Goal: Find specific page/section: Find specific page/section

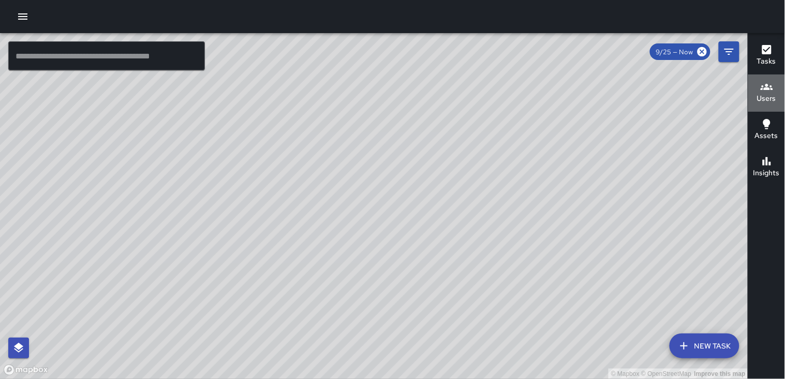
click at [764, 100] on h6 "Users" at bounding box center [766, 98] width 19 height 11
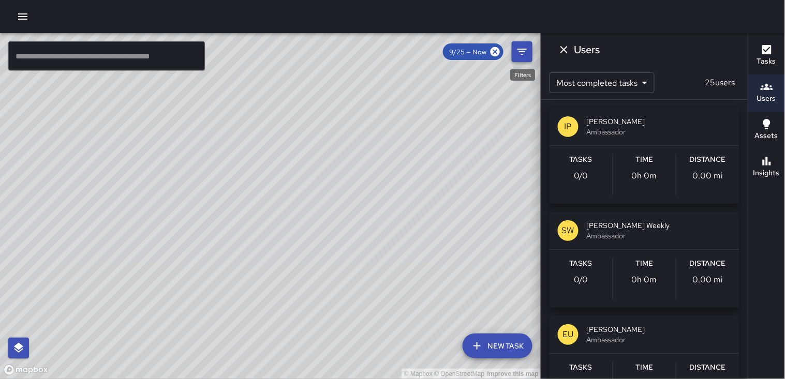
click at [528, 49] on icon "Filters" at bounding box center [522, 52] width 12 height 12
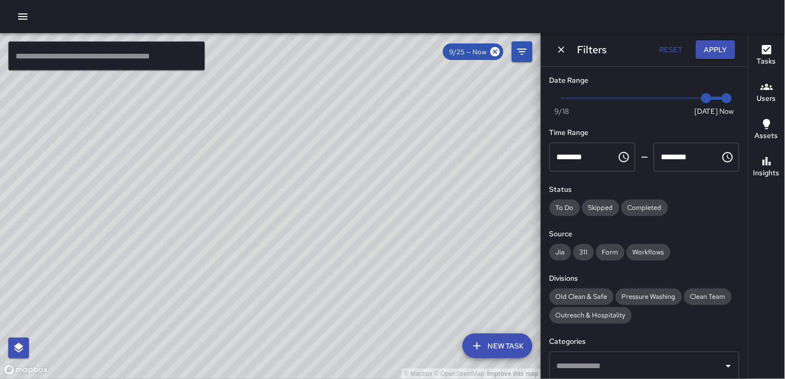
type input "*"
click at [669, 99] on span at bounding box center [644, 98] width 165 height 2
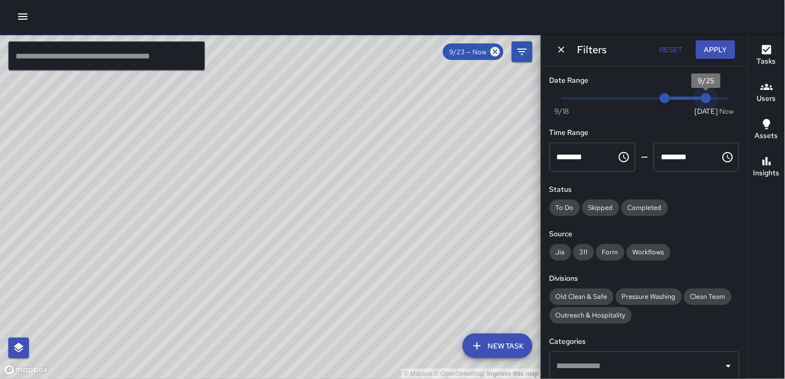
click at [692, 99] on span "Now [DATE] 9/23 9/25" at bounding box center [644, 99] width 165 height 16
type input "*"
click at [685, 96] on span "Now [DATE] 9/23 9/24" at bounding box center [644, 99] width 165 height 16
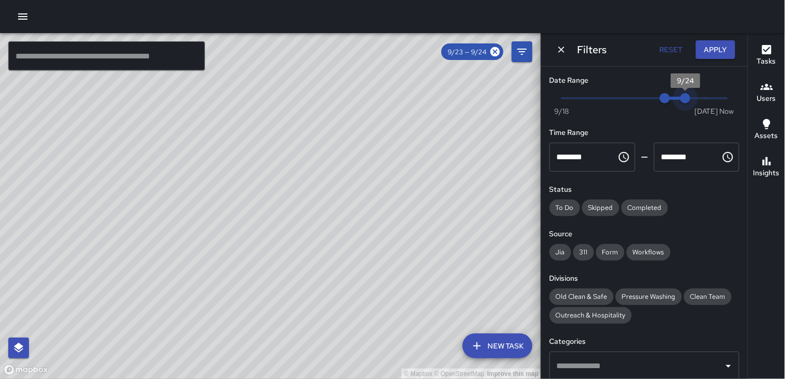
click at [680, 97] on span "9/24" at bounding box center [685, 98] width 10 height 10
click at [667, 97] on span "9/23" at bounding box center [665, 98] width 10 height 10
click at [715, 53] on button "Apply" at bounding box center [715, 49] width 39 height 19
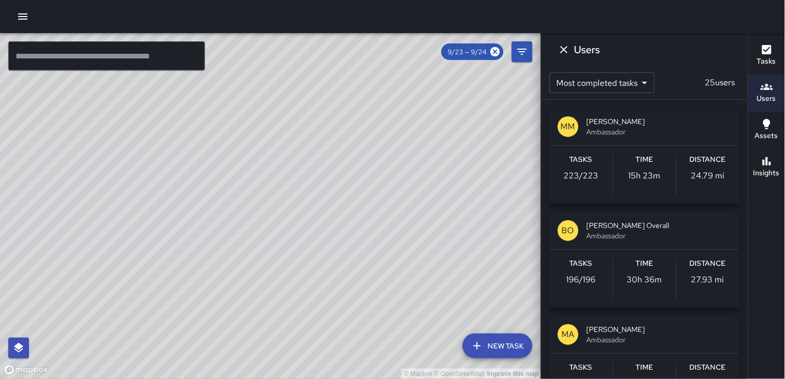
click at [707, 164] on h6 "Distance" at bounding box center [708, 159] width 36 height 11
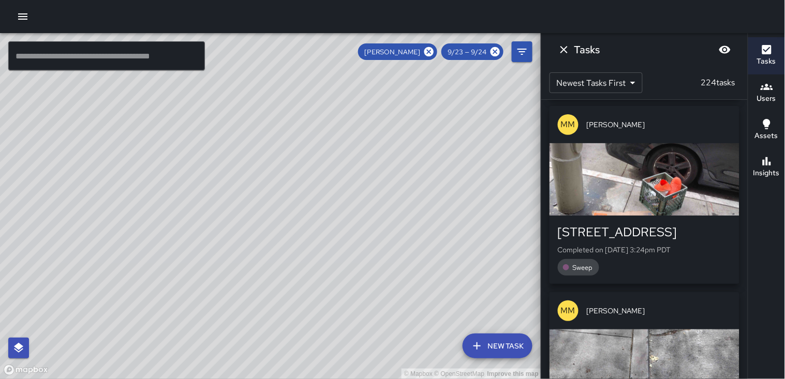
scroll to position [775, 0]
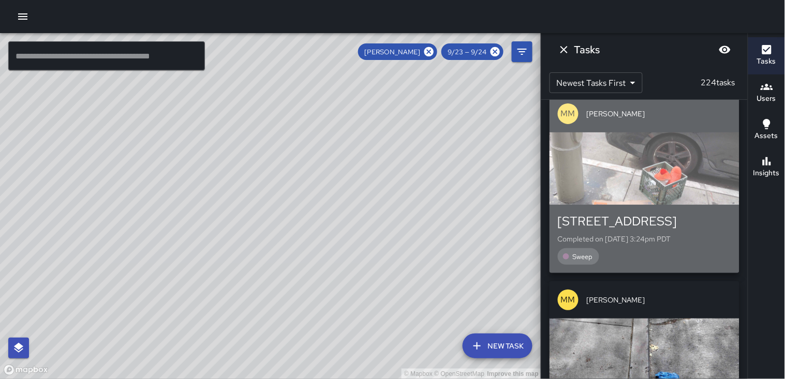
click at [686, 149] on div "button" at bounding box center [644, 168] width 190 height 72
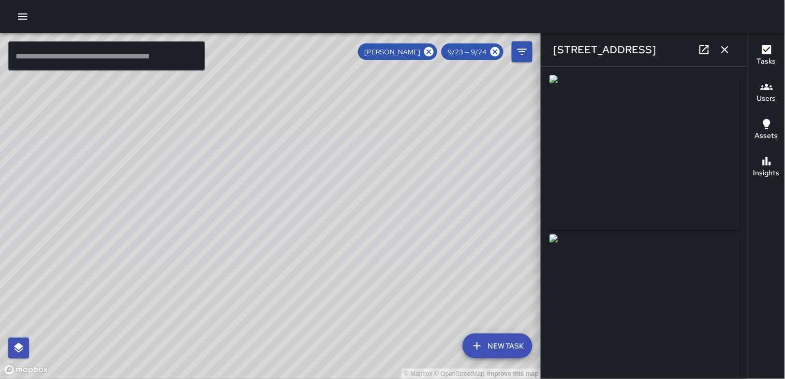
type input "**********"
click at [726, 47] on icon "button" at bounding box center [725, 49] width 12 height 12
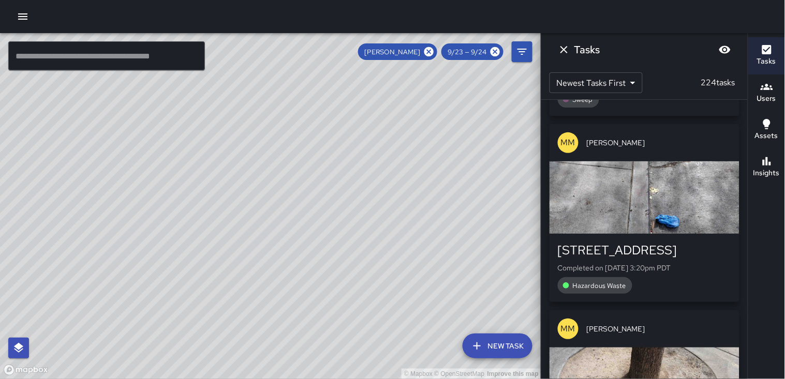
scroll to position [947, 0]
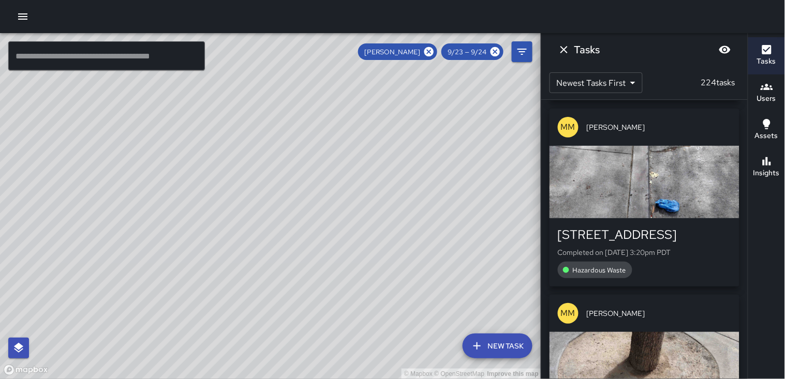
click at [651, 146] on div "button" at bounding box center [644, 182] width 190 height 72
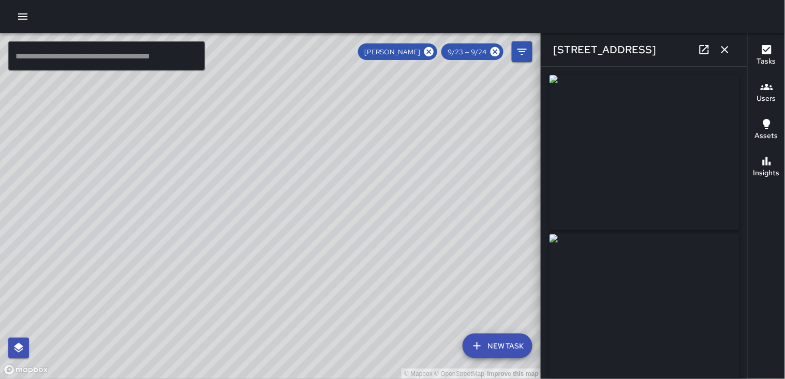
type input "**********"
click at [727, 50] on icon "button" at bounding box center [725, 49] width 12 height 12
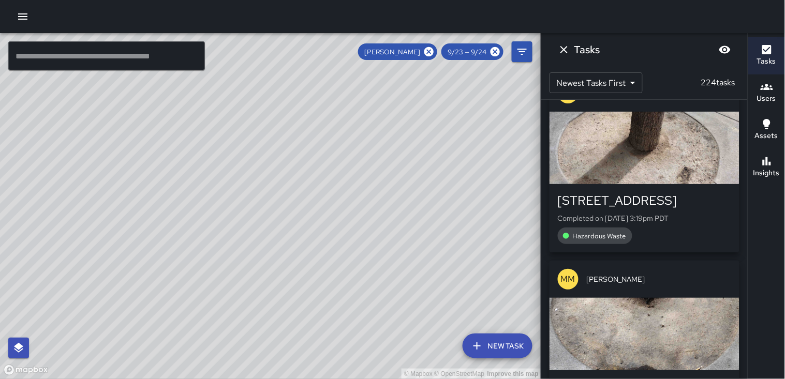
scroll to position [1177, 0]
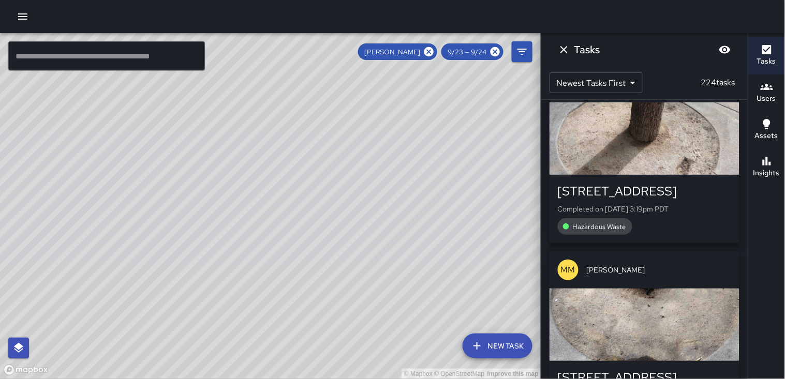
click at [644, 126] on div "button" at bounding box center [644, 138] width 190 height 72
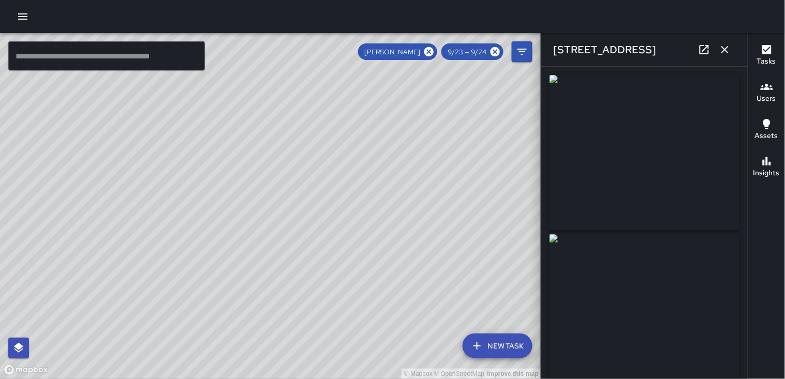
type input "**********"
click at [731, 48] on icon "button" at bounding box center [725, 49] width 12 height 12
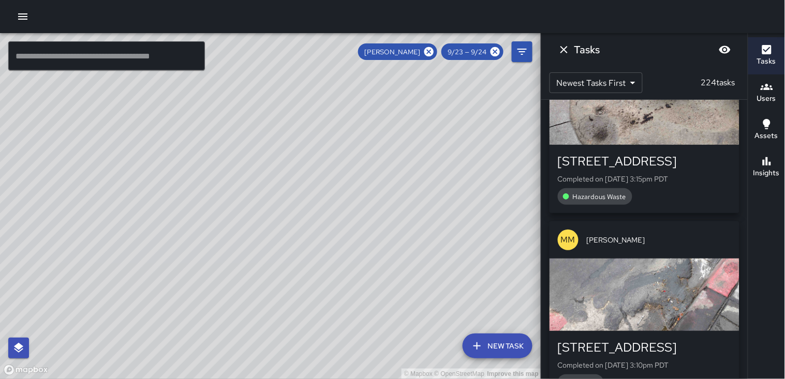
scroll to position [1637, 0]
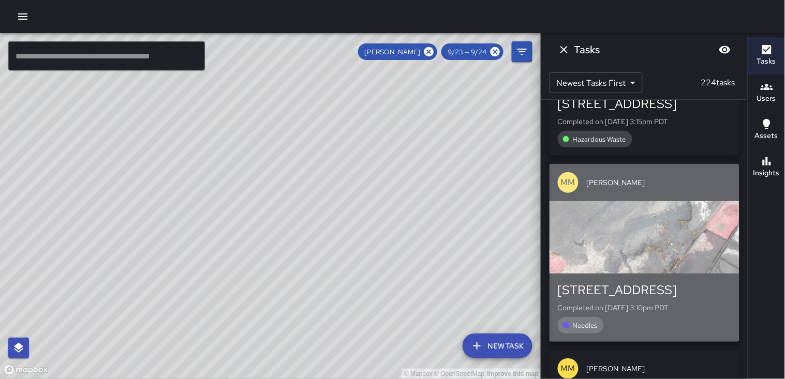
click at [671, 223] on div "button" at bounding box center [644, 237] width 190 height 72
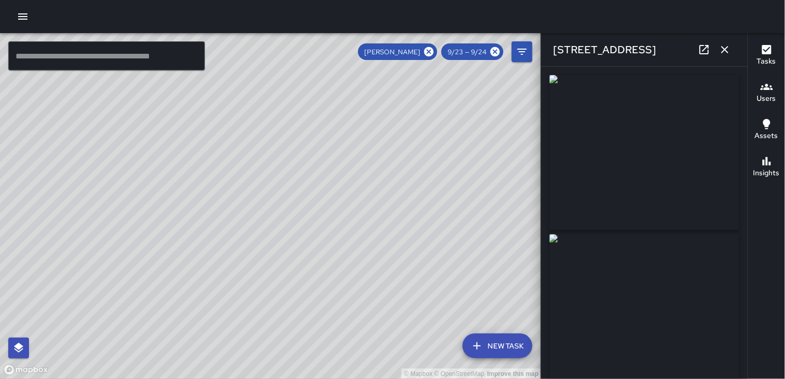
type input "**********"
drag, startPoint x: 671, startPoint y: 223, endPoint x: 659, endPoint y: 193, distance: 32.3
click at [659, 193] on img at bounding box center [644, 152] width 190 height 155
click at [659, 188] on img at bounding box center [644, 152] width 190 height 155
click at [727, 50] on icon "button" at bounding box center [725, 49] width 12 height 12
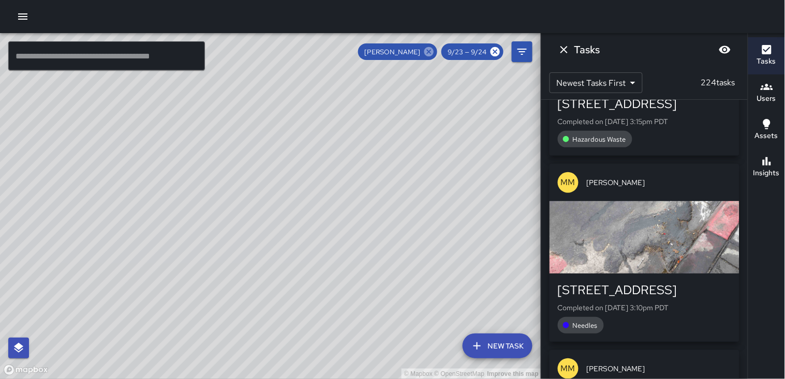
click at [433, 50] on icon at bounding box center [428, 51] width 9 height 9
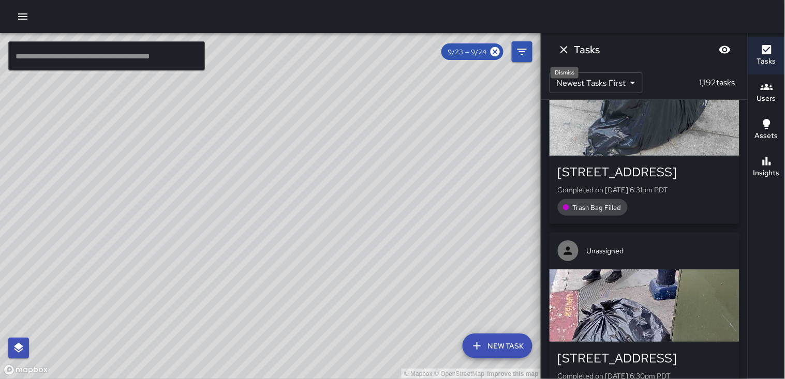
click at [566, 48] on icon "Dismiss" at bounding box center [564, 49] width 12 height 12
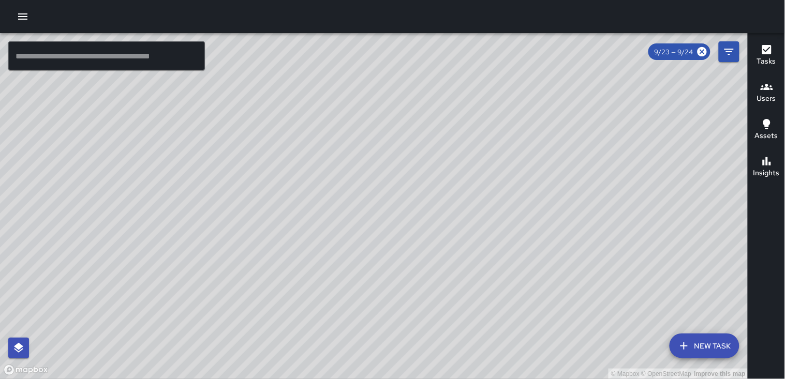
drag, startPoint x: 514, startPoint y: 194, endPoint x: 487, endPoint y: 115, distance: 83.0
click at [518, 66] on div "© Mapbox © OpenStreetMap Improve this map" at bounding box center [374, 206] width 748 height 346
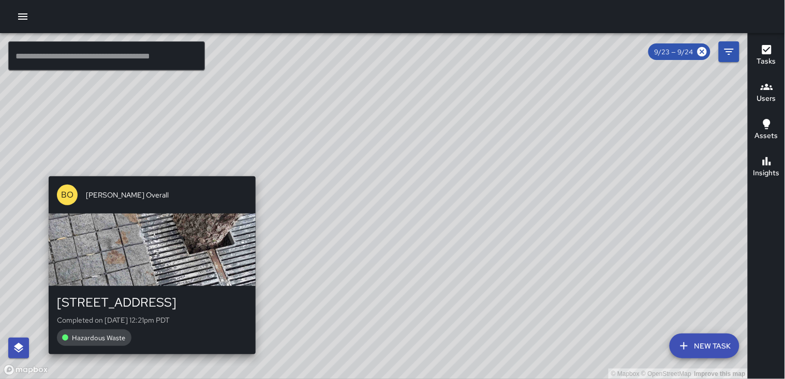
drag, startPoint x: 147, startPoint y: 360, endPoint x: 152, endPoint y: 356, distance: 5.5
click at [149, 359] on div "© Mapbox © OpenStreetMap Improve this map [PERSON_NAME] Overall [STREET_ADDRESS…" at bounding box center [374, 206] width 748 height 346
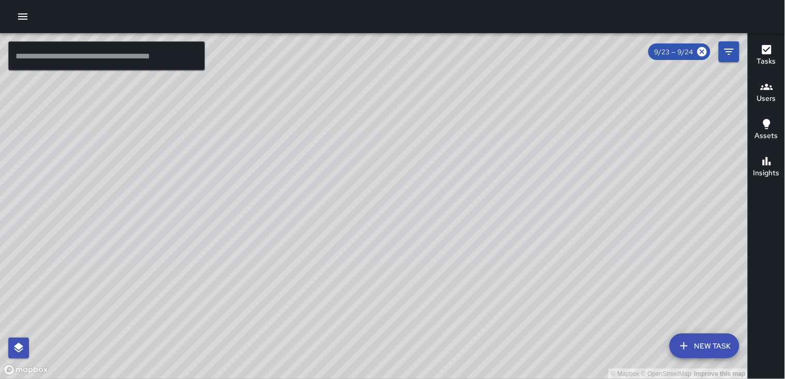
drag, startPoint x: 488, startPoint y: 110, endPoint x: 384, endPoint y: 233, distance: 160.8
click at [384, 233] on div "© Mapbox © OpenStreetMap Improve this map" at bounding box center [374, 206] width 748 height 346
click at [21, 14] on icon "button" at bounding box center [23, 16] width 12 height 12
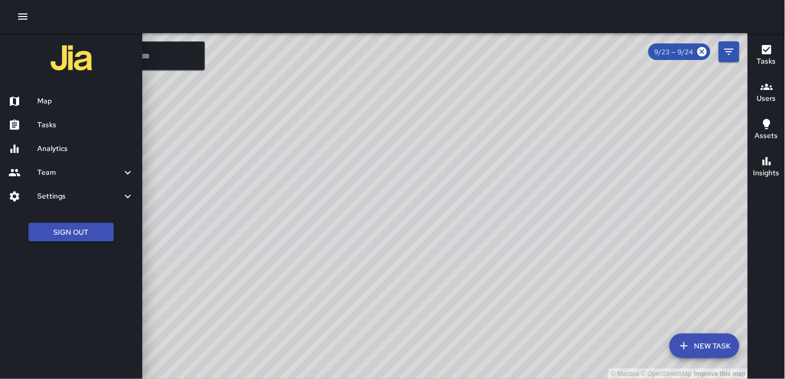
click at [779, 90] on button "Users" at bounding box center [766, 93] width 37 height 37
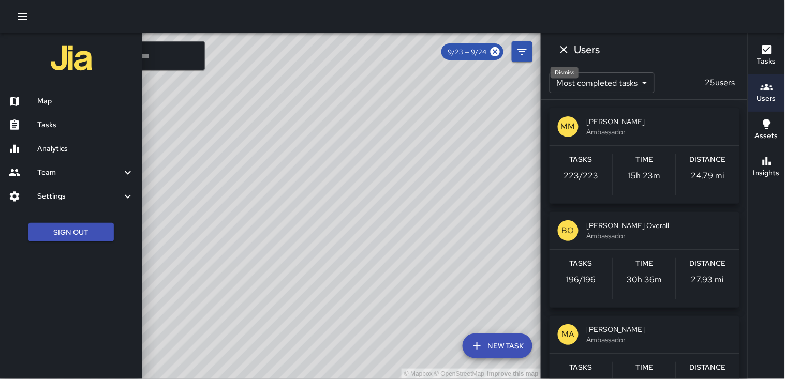
click at [566, 52] on icon "Dismiss" at bounding box center [564, 49] width 12 height 12
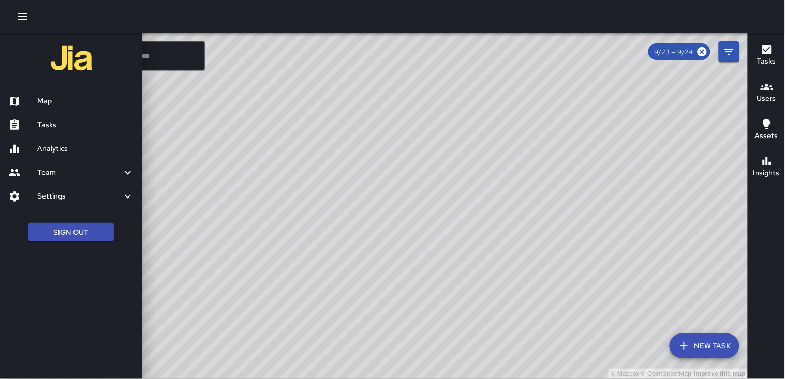
click at [732, 54] on div at bounding box center [392, 189] width 785 height 379
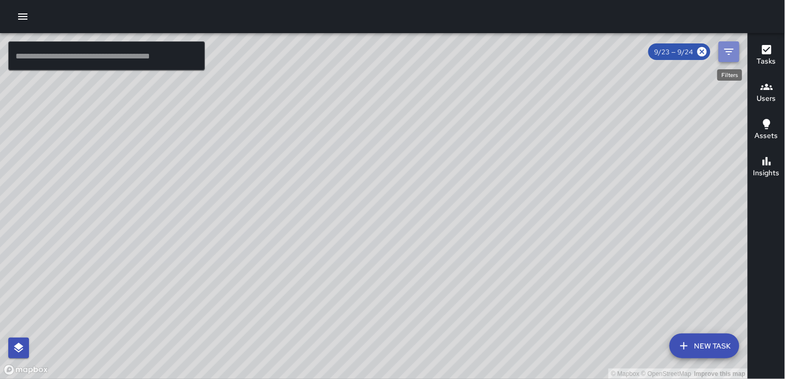
click at [723, 52] on icon "Filters" at bounding box center [729, 52] width 12 height 12
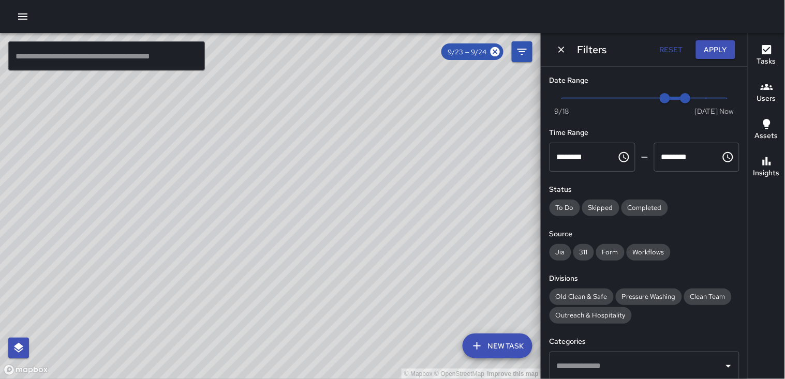
type input "*"
click at [719, 97] on span "Now [DATE] 9/23 9/24" at bounding box center [644, 99] width 165 height 16
click at [722, 97] on span "6:52 am" at bounding box center [727, 98] width 10 height 10
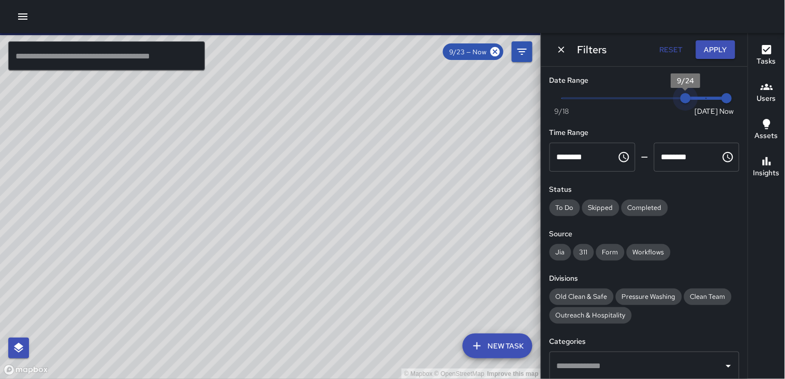
type input "*"
drag, startPoint x: 664, startPoint y: 100, endPoint x: 691, endPoint y: 101, distance: 26.9
click at [701, 101] on span "9/25" at bounding box center [706, 98] width 10 height 10
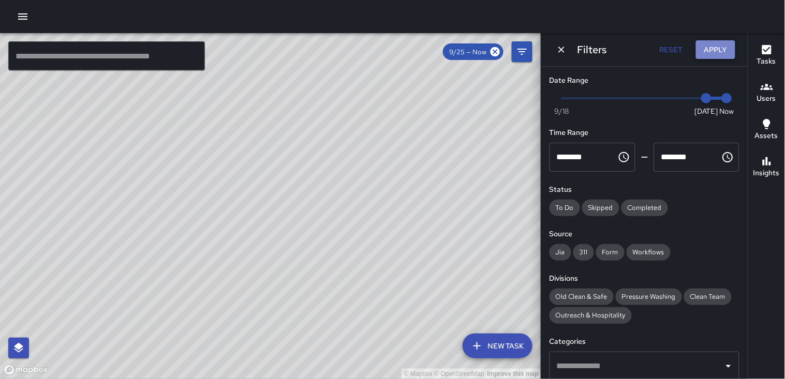
click at [717, 47] on button "Apply" at bounding box center [715, 49] width 39 height 19
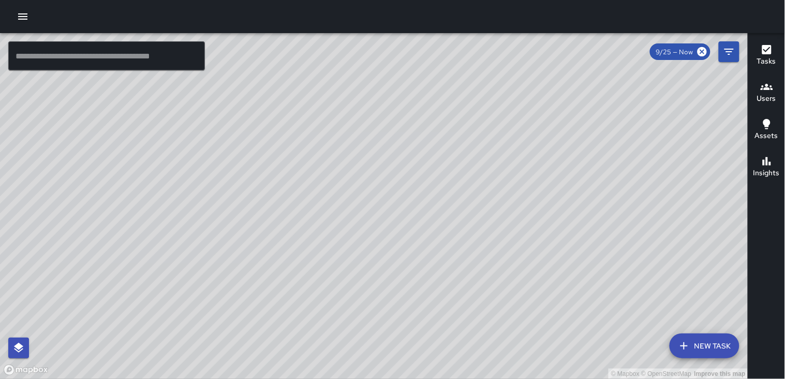
click at [771, 106] on button "Users" at bounding box center [766, 93] width 37 height 37
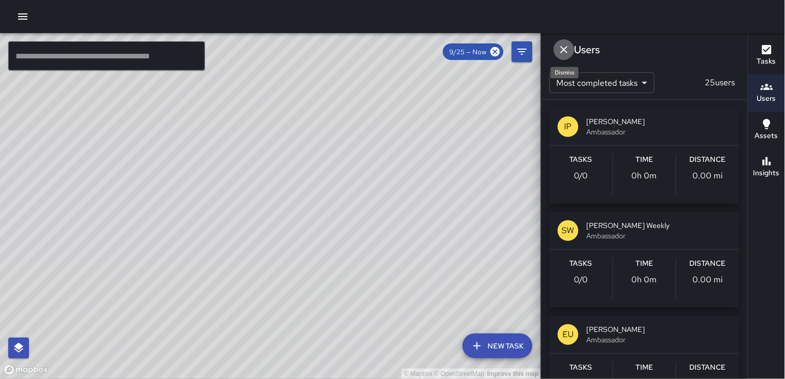
click at [565, 50] on icon "Dismiss" at bounding box center [563, 49] width 7 height 7
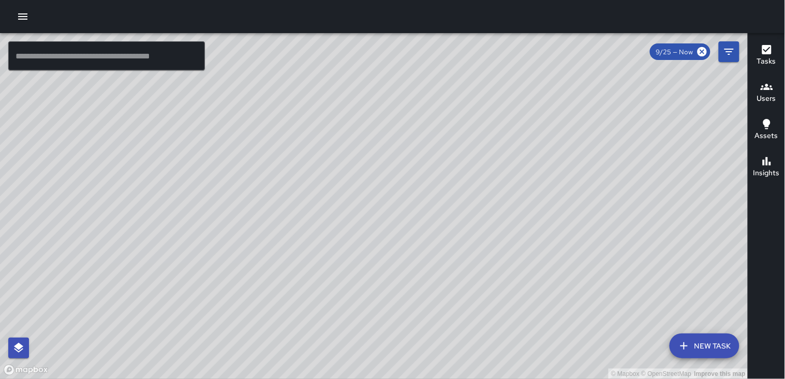
click at [27, 18] on icon "button" at bounding box center [23, 16] width 12 height 12
